Goal: Task Accomplishment & Management: Manage account settings

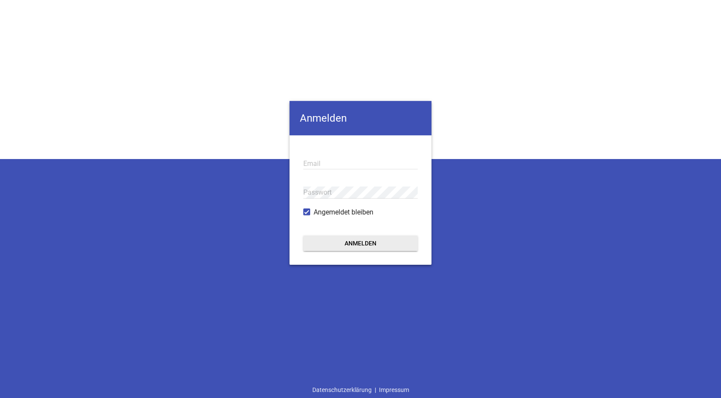
type input "[EMAIL_ADDRESS][DOMAIN_NAME]"
click at [360, 244] on button "Anmelden" at bounding box center [360, 242] width 114 height 15
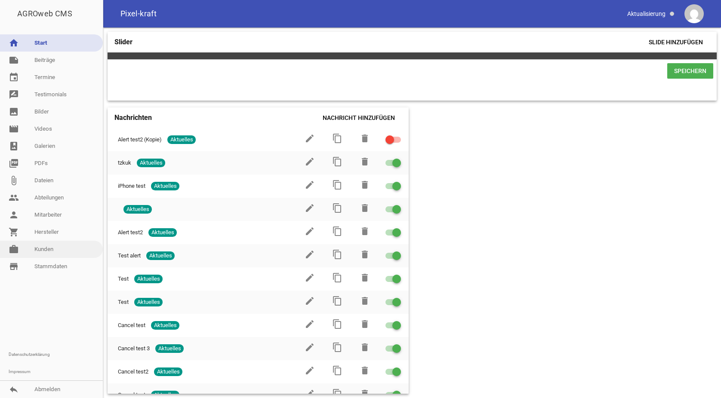
click at [54, 241] on link "work [PERSON_NAME]" at bounding box center [51, 249] width 103 height 17
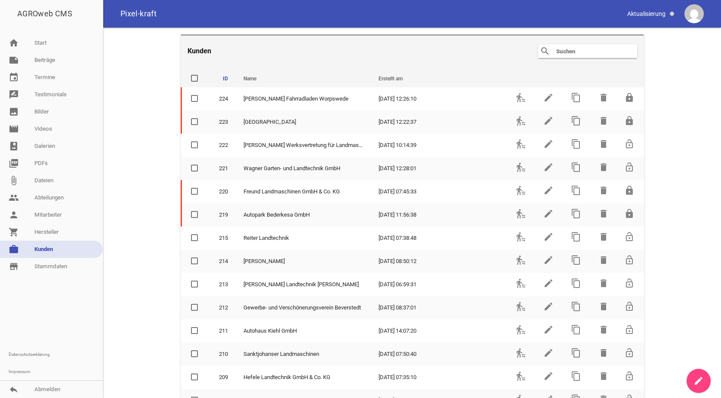
click at [577, 55] on input "text" at bounding box center [589, 51] width 69 height 10
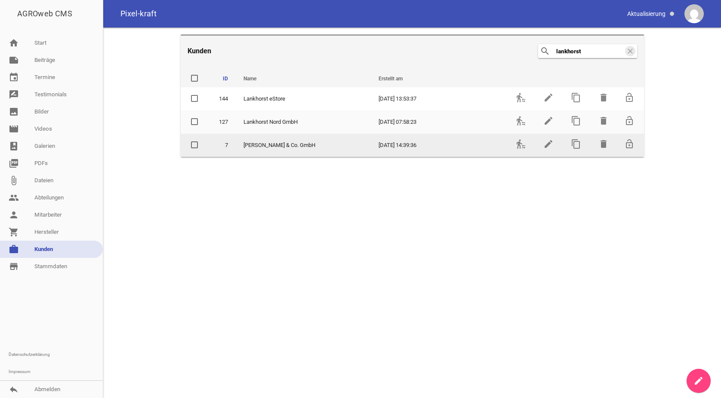
type input "lankhorst"
click at [294, 148] on span "[PERSON_NAME] & Co. GmbH" at bounding box center [279, 145] width 72 height 9
click at [520, 144] on icon "transfer_within_a_station" at bounding box center [521, 144] width 10 height 10
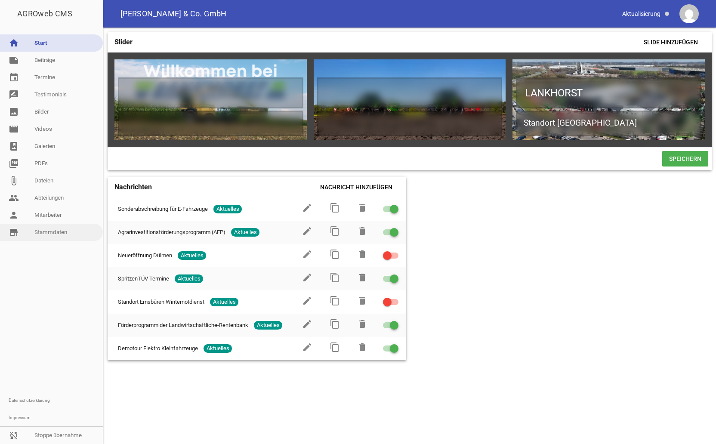
click at [50, 231] on link "store_mall_directory Stammdaten" at bounding box center [51, 232] width 103 height 17
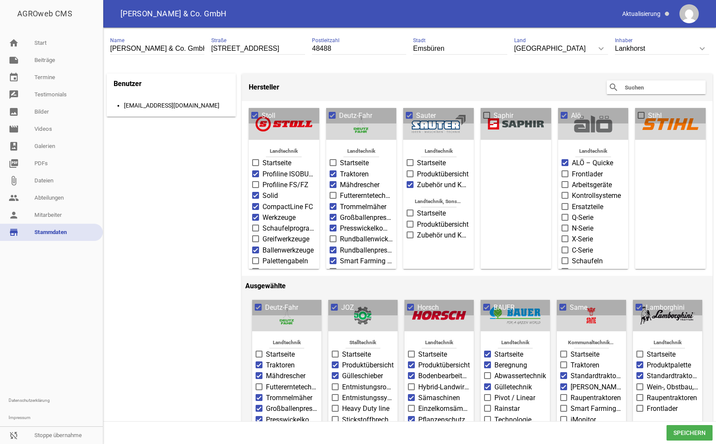
click at [658, 88] on input "text" at bounding box center [658, 87] width 69 height 10
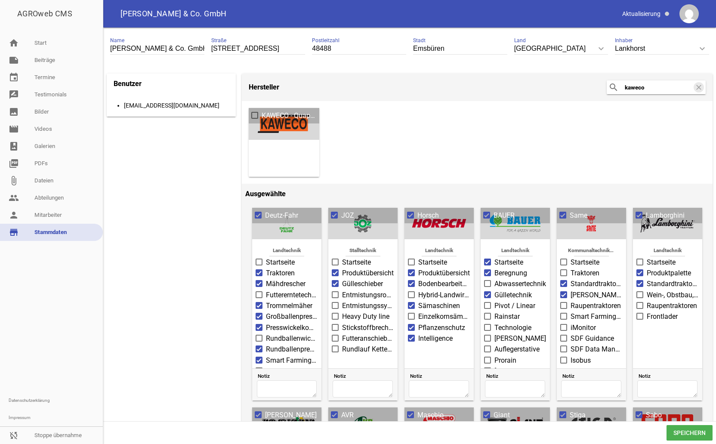
type input "kaweco"
click at [254, 115] on span at bounding box center [255, 115] width 6 height 5
click at [261, 111] on input "KAWECO - Quappen" at bounding box center [261, 111] width 0 height 0
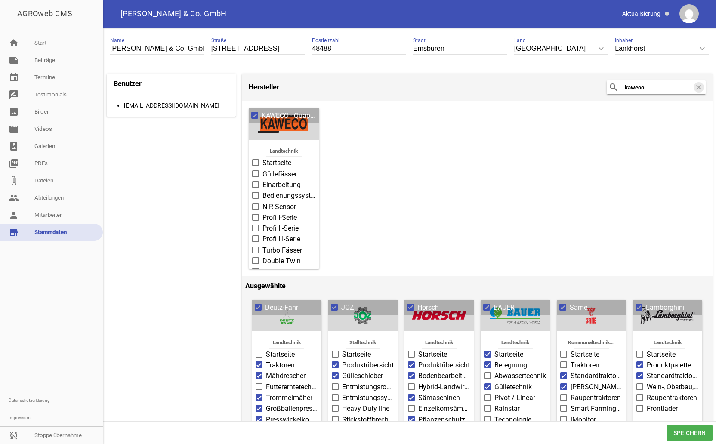
click at [255, 163] on span at bounding box center [256, 162] width 6 height 5
click at [262, 158] on input "Startseite" at bounding box center [262, 158] width 0 height 0
click at [256, 180] on label "Einarbeitung" at bounding box center [284, 185] width 64 height 10
click at [262, 180] on input "Einarbeitung" at bounding box center [262, 180] width 0 height 0
click at [255, 171] on span at bounding box center [256, 173] width 6 height 5
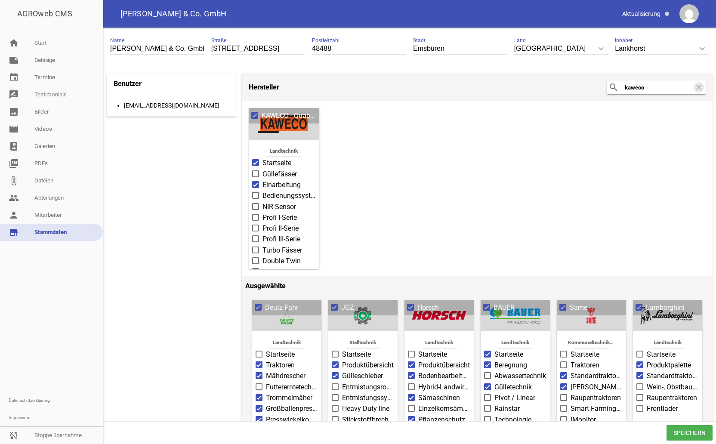
click at [262, 169] on input "Güllefässer" at bounding box center [262, 169] width 0 height 0
click at [252, 195] on span at bounding box center [255, 195] width 7 height 7
click at [262, 191] on input "Bedienungssysteme" at bounding box center [262, 191] width 0 height 0
click at [254, 204] on span at bounding box center [256, 206] width 6 height 5
click at [262, 202] on input "NIR-Sensor" at bounding box center [262, 202] width 0 height 0
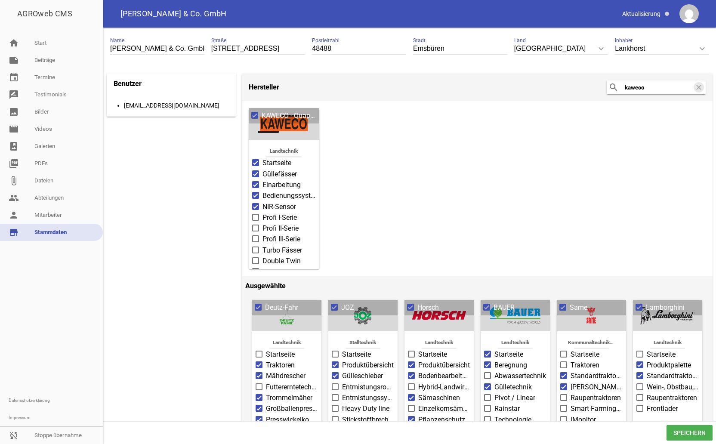
click at [254, 216] on span at bounding box center [256, 217] width 6 height 5
click at [262, 212] on input "Profi I-Serie" at bounding box center [262, 212] width 0 height 0
click at [257, 228] on span at bounding box center [255, 227] width 7 height 7
click at [262, 223] on input "Profi II-Serie" at bounding box center [262, 223] width 0 height 0
click at [257, 237] on span at bounding box center [256, 238] width 6 height 5
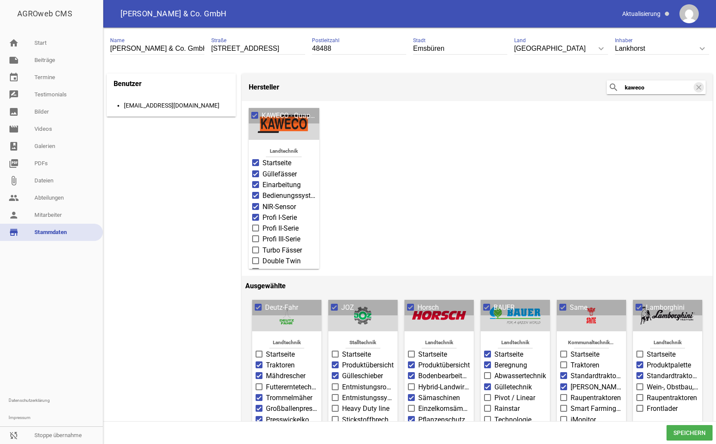
click at [262, 234] on input "Profi III-Serie" at bounding box center [262, 234] width 0 height 0
click at [257, 247] on span at bounding box center [256, 249] width 6 height 5
click at [262, 245] on input "Turbo Fässer" at bounding box center [262, 245] width 0 height 0
click at [256, 258] on span at bounding box center [256, 260] width 6 height 5
click at [262, 256] on input "Double Twin" at bounding box center [262, 256] width 0 height 0
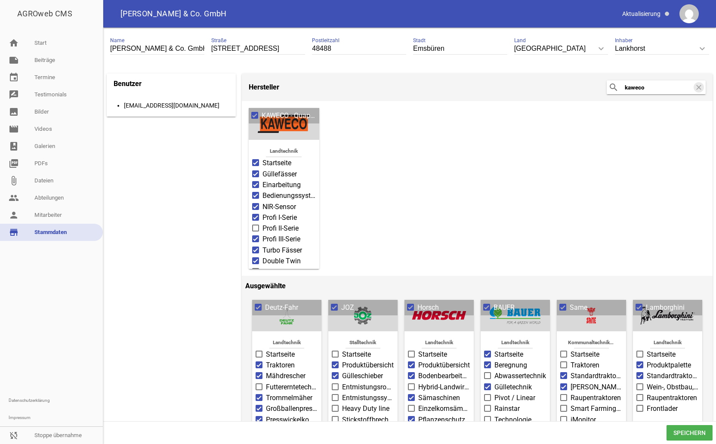
drag, startPoint x: 257, startPoint y: 265, endPoint x: 258, endPoint y: 253, distance: 12.1
click at [257, 269] on span at bounding box center [256, 271] width 6 height 5
click at [262, 267] on input "Double Twin Shift" at bounding box center [262, 267] width 0 height 0
click at [256, 225] on span at bounding box center [256, 227] width 6 height 5
click at [262, 223] on input "Profi II-Serie" at bounding box center [262, 223] width 0 height 0
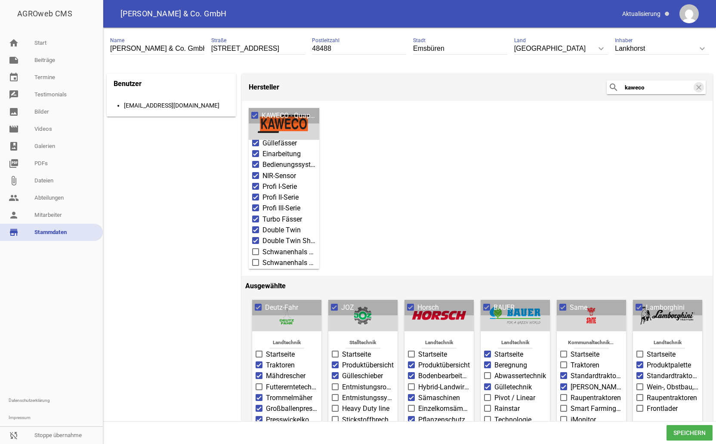
scroll to position [72, 0]
click at [254, 208] on span at bounding box center [256, 210] width 6 height 5
click at [262, 206] on input "Schwanenhals Double Twin Shift" at bounding box center [262, 206] width 0 height 0
click at [256, 218] on label "Schwanenhals Tandem und Tridem" at bounding box center [284, 221] width 64 height 10
click at [262, 216] on input "Schwanenhals Tandem und Tridem" at bounding box center [262, 216] width 0 height 0
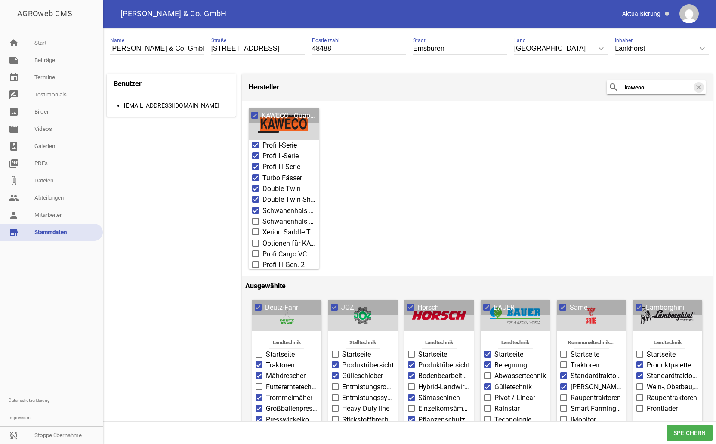
click at [255, 218] on span at bounding box center [255, 221] width 7 height 7
click at [262, 216] on input "Schwanenhals Tandem und Tridem" at bounding box center [262, 216] width 0 height 0
click at [255, 218] on span at bounding box center [256, 220] width 6 height 5
click at [262, 216] on input "Schwanenhals Tandem und Tridem" at bounding box center [262, 216] width 0 height 0
click at [255, 229] on span at bounding box center [256, 231] width 6 height 5
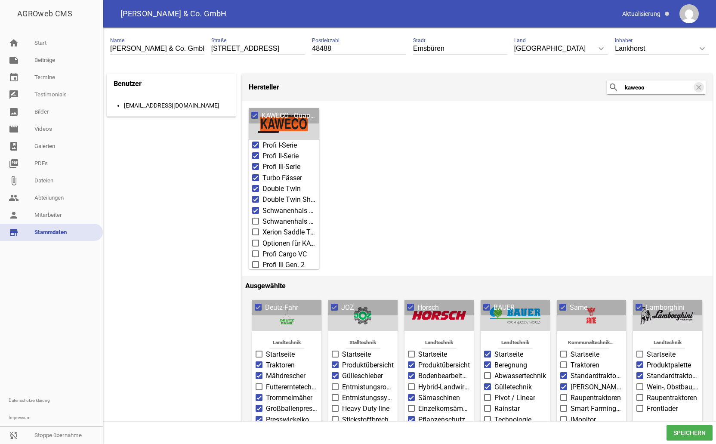
click at [262, 227] on input "Xerion Saddle Trac Aufbau" at bounding box center [262, 227] width 0 height 0
click at [257, 218] on span at bounding box center [256, 220] width 6 height 5
click at [262, 216] on input "Schwanenhals Tandem und Tridem" at bounding box center [262, 216] width 0 height 0
drag, startPoint x: 257, startPoint y: 227, endPoint x: 257, endPoint y: 232, distance: 4.7
click at [257, 230] on label "Xerion Saddle Trac Aufbau" at bounding box center [284, 232] width 64 height 10
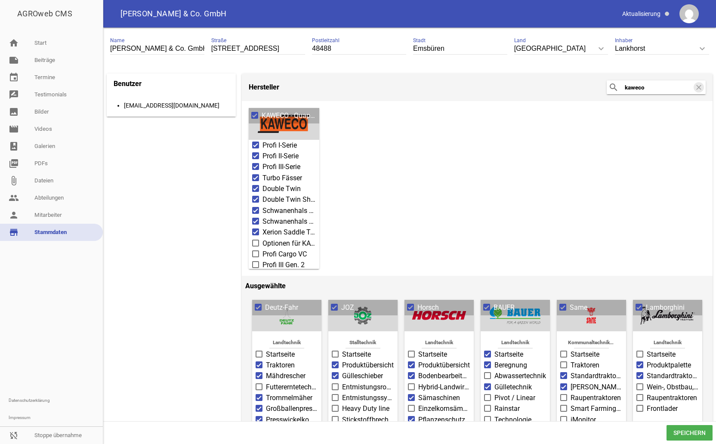
click at [262, 227] on input "Xerion Saddle Trac Aufbau" at bounding box center [262, 227] width 0 height 0
click at [256, 240] on span at bounding box center [256, 242] width 6 height 5
click at [262, 238] on input "Optionen für KAWECO Güllefässer" at bounding box center [262, 238] width 0 height 0
click at [255, 250] on span at bounding box center [255, 253] width 7 height 7
click at [262, 249] on input "Profi Cargo VC" at bounding box center [262, 249] width 0 height 0
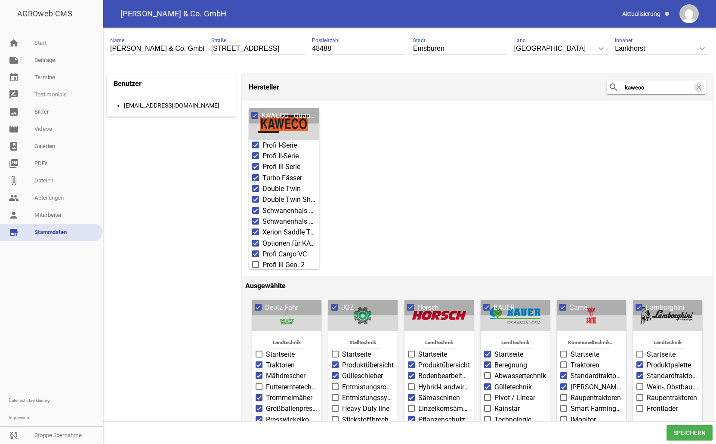
click at [255, 261] on span at bounding box center [255, 264] width 7 height 7
click at [262, 260] on input "Profi III Gen. 2" at bounding box center [262, 260] width 0 height 0
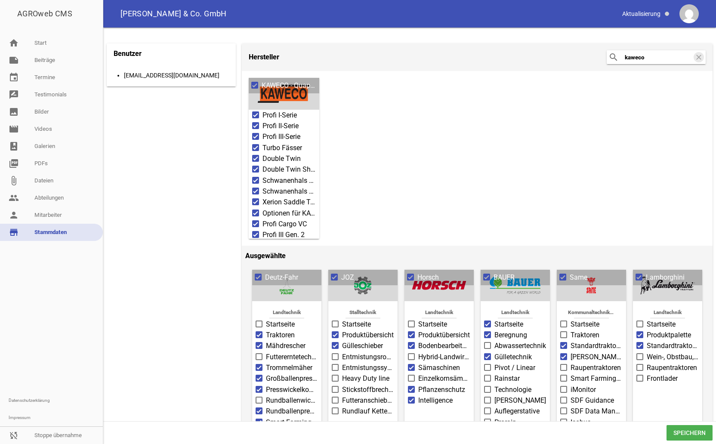
scroll to position [43, 0]
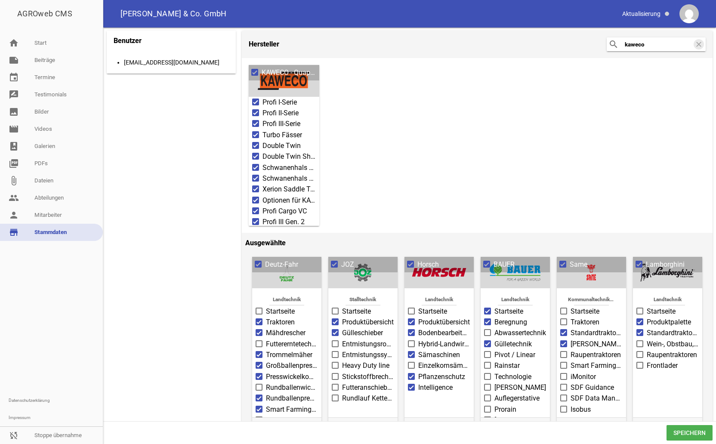
click at [695, 398] on span "Speichern" at bounding box center [689, 432] width 46 height 15
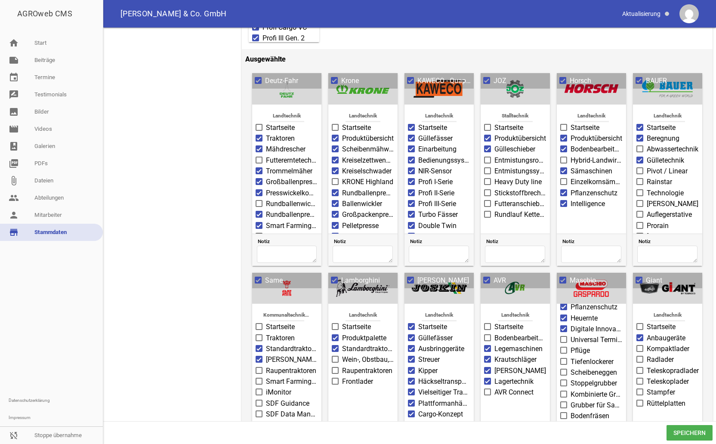
scroll to position [86, 0]
click at [699, 398] on span "Speichern" at bounding box center [689, 432] width 46 height 15
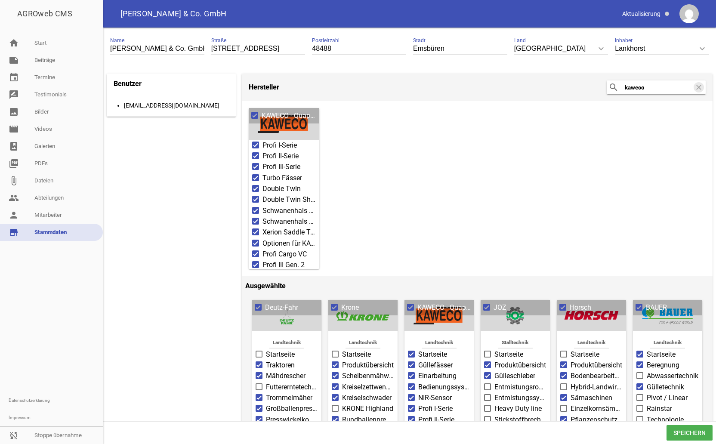
drag, startPoint x: 650, startPoint y: 87, endPoint x: 571, endPoint y: 68, distance: 81.9
click at [649, 86] on input "kaweco" at bounding box center [658, 87] width 69 height 10
drag, startPoint x: 662, startPoint y: 91, endPoint x: 600, endPoint y: 83, distance: 62.1
click at [600, 83] on header "Hersteller search kaweco clear" at bounding box center [477, 88] width 470 height 28
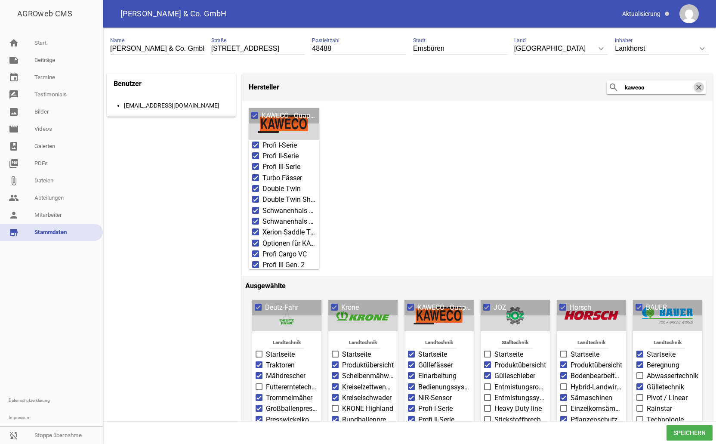
click at [693, 89] on icon "clear" at bounding box center [698, 87] width 10 height 10
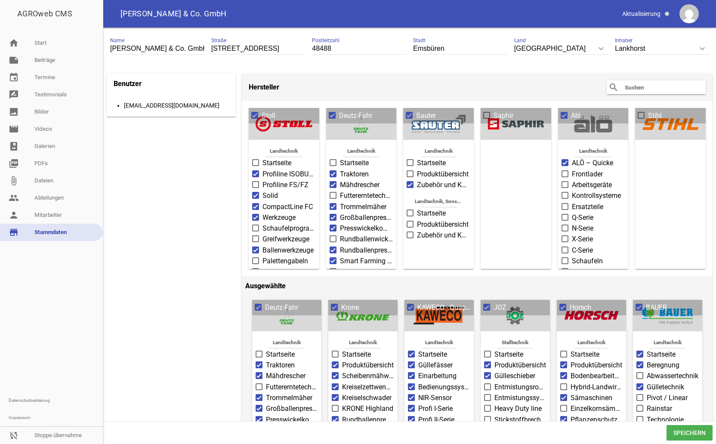
click at [645, 85] on input "text" at bounding box center [658, 87] width 69 height 10
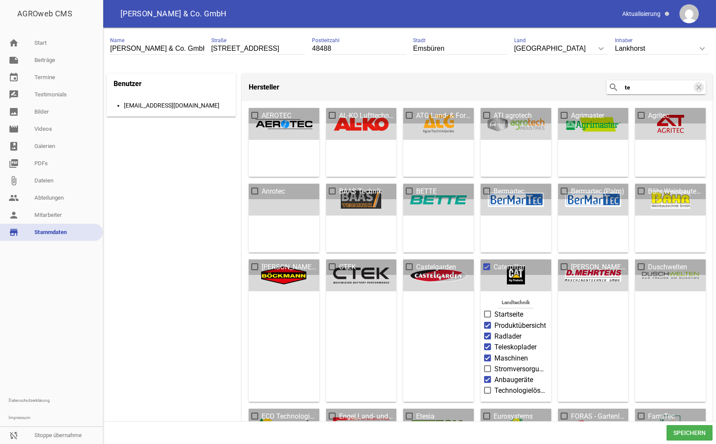
type input "t"
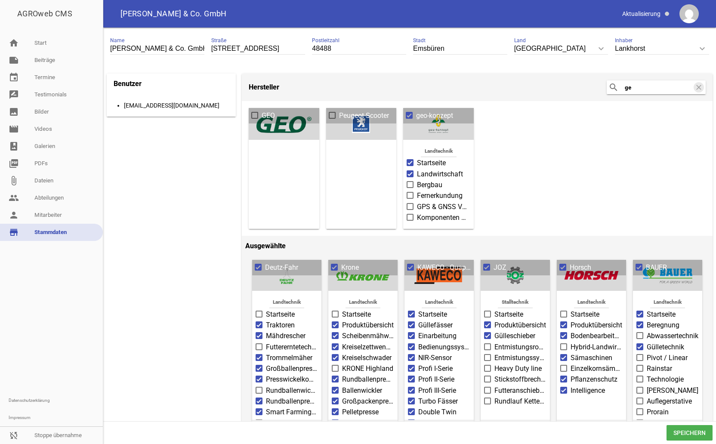
type input "g"
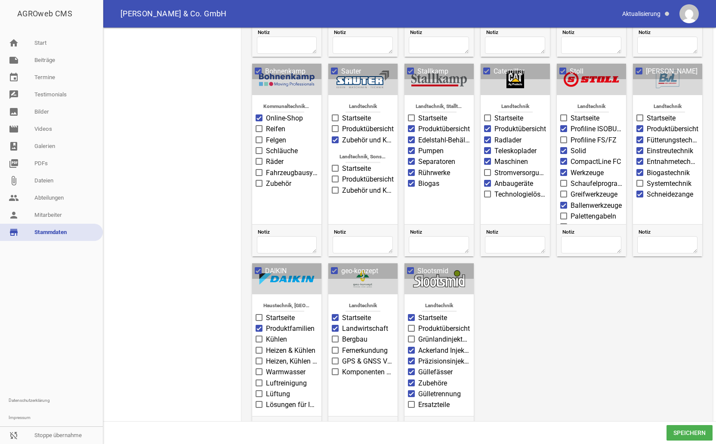
scroll to position [1462, 0]
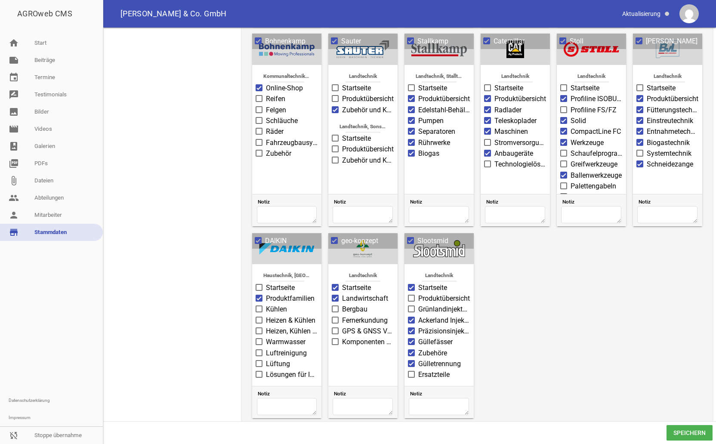
click at [332, 243] on span at bounding box center [335, 240] width 6 height 5
click at [341, 236] on input "geo-konzept" at bounding box center [341, 236] width 0 height 0
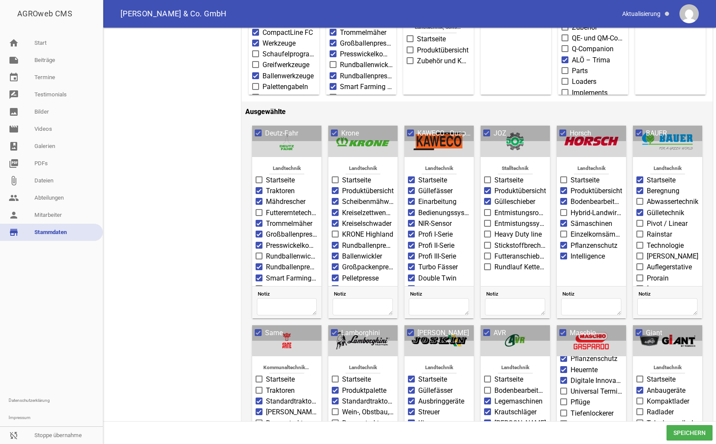
scroll to position [0, 0]
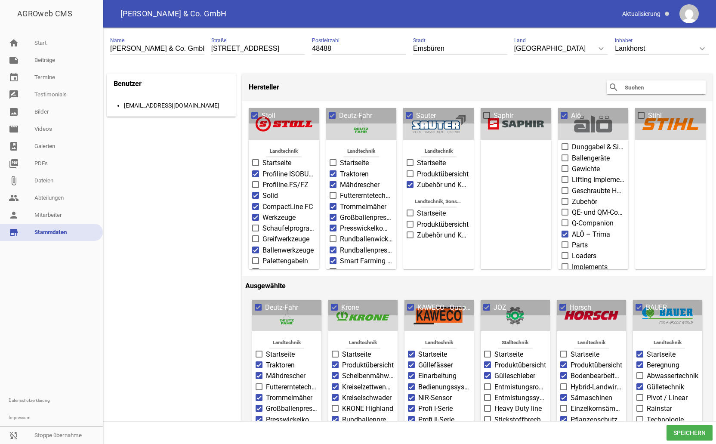
click at [625, 87] on input "text" at bounding box center [658, 87] width 69 height 10
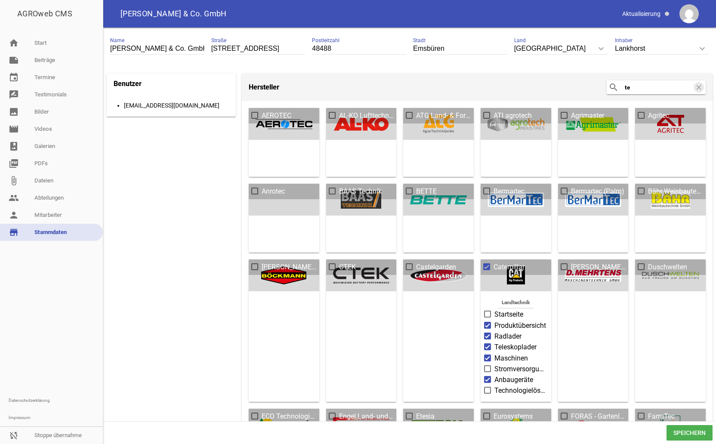
type input "t"
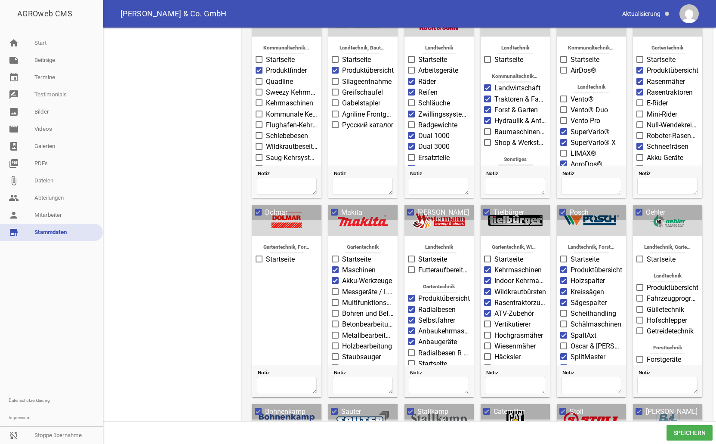
scroll to position [1118, 0]
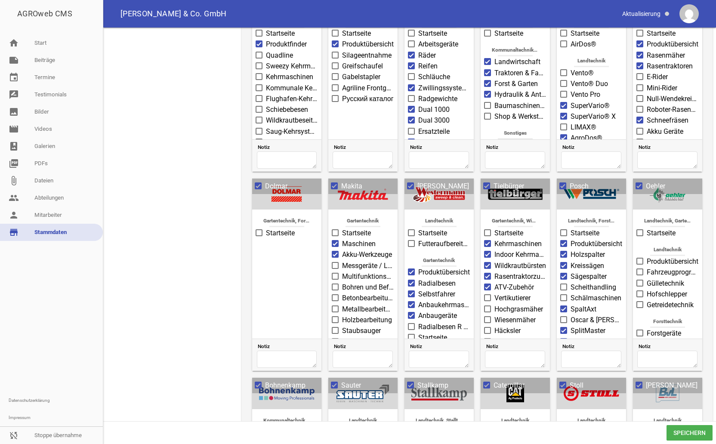
click at [685, 398] on span "Speichern" at bounding box center [689, 432] width 46 height 15
